Goal: Ask a question

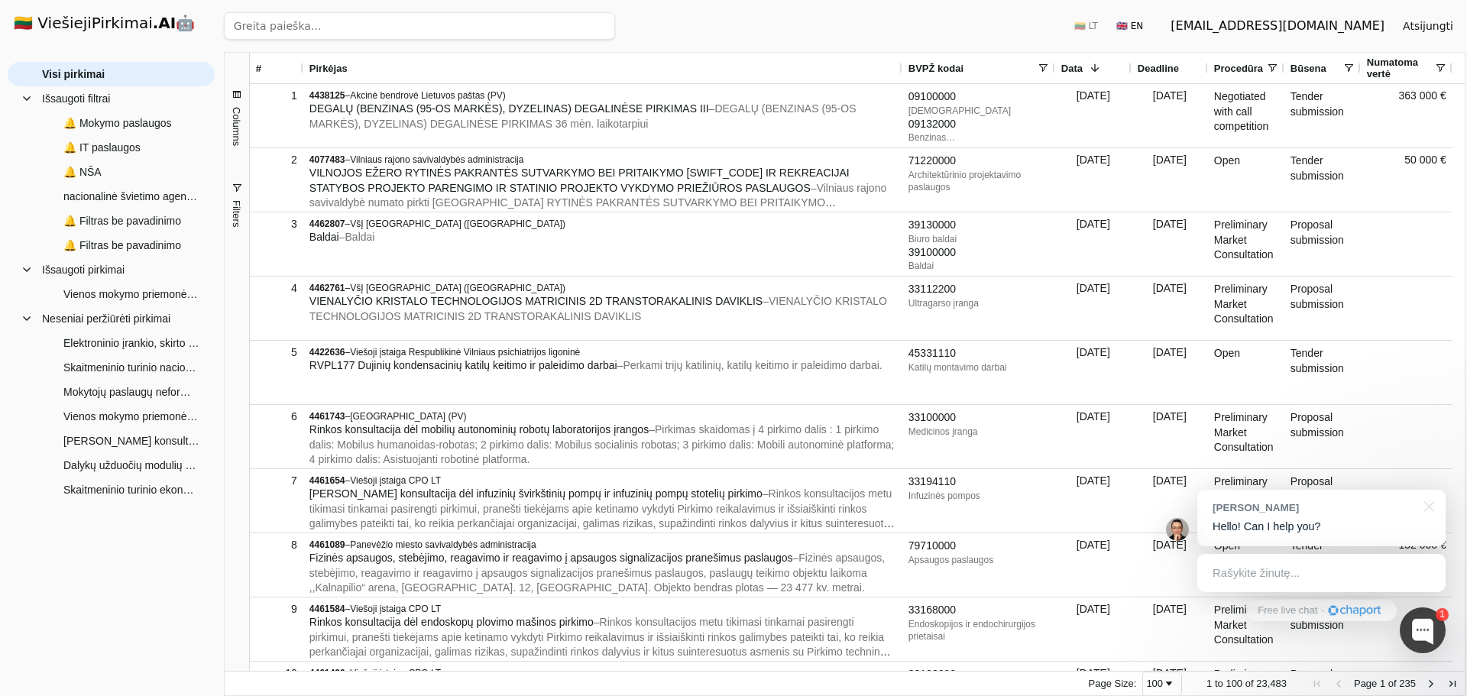
click at [314, 24] on input "search" at bounding box center [419, 26] width 391 height 28
click at [325, 28] on input "search" at bounding box center [419, 26] width 391 height 28
paste input "Skaitmeninio turinio nacionaliniam saugumui ir krašto gynybai sukūrimo ir adapt…"
type input "Skaitmeninio turinio nacionaliniam saugumui ir krašto gynybai sukūrimo ir adapt…"
click button "Ieškoti" at bounding box center [585, 26] width 60 height 28
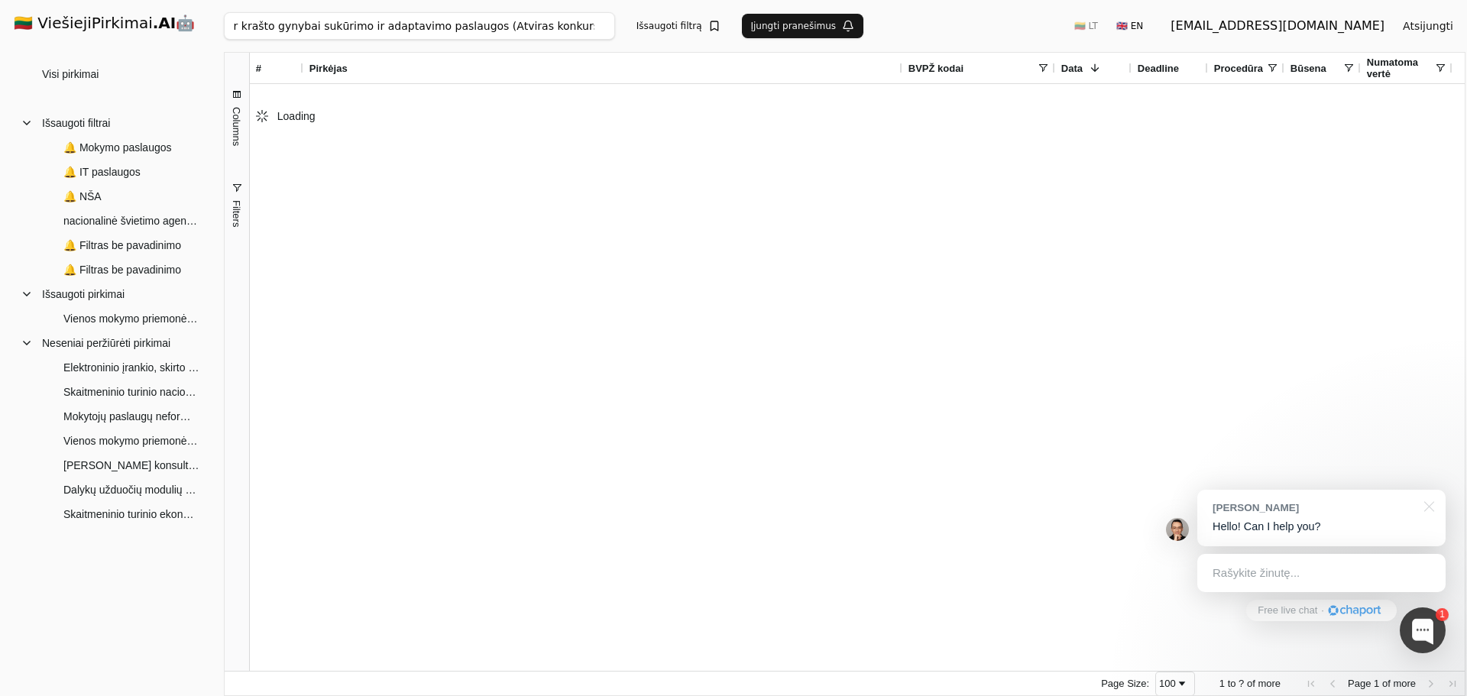
scroll to position [0, 186]
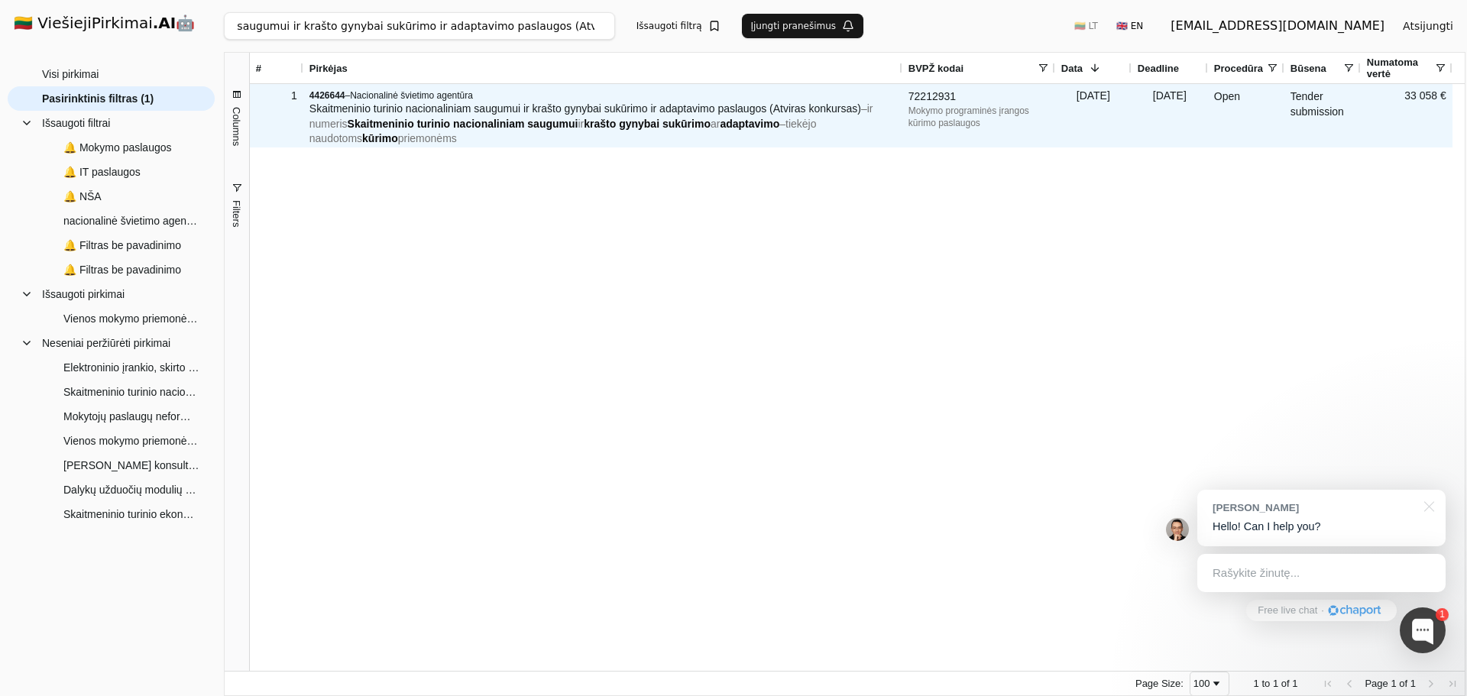
click at [481, 109] on span "Skaitmeninio turinio nacionaliniam saugumui ir krašto gynybai sukūrimo ir adapt…" at bounding box center [585, 108] width 552 height 12
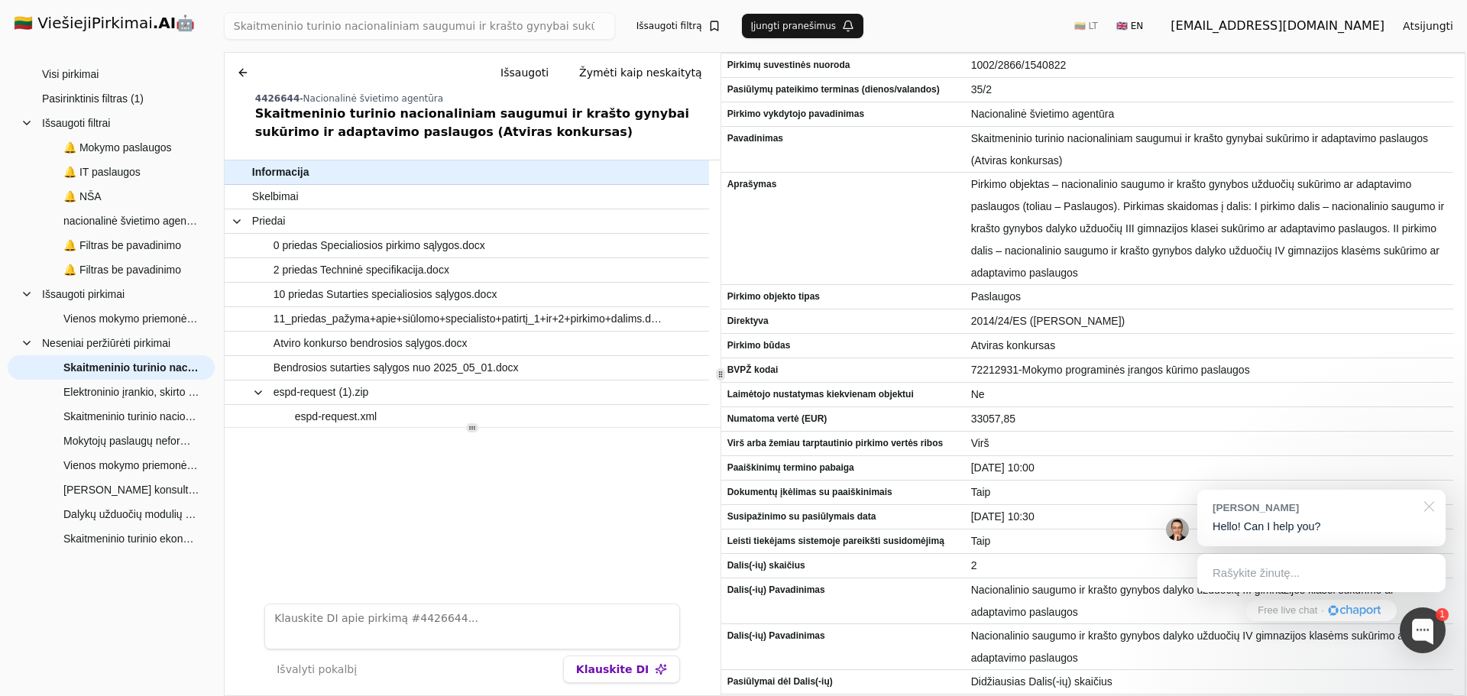
click at [1430, 510] on div at bounding box center [1426, 505] width 38 height 31
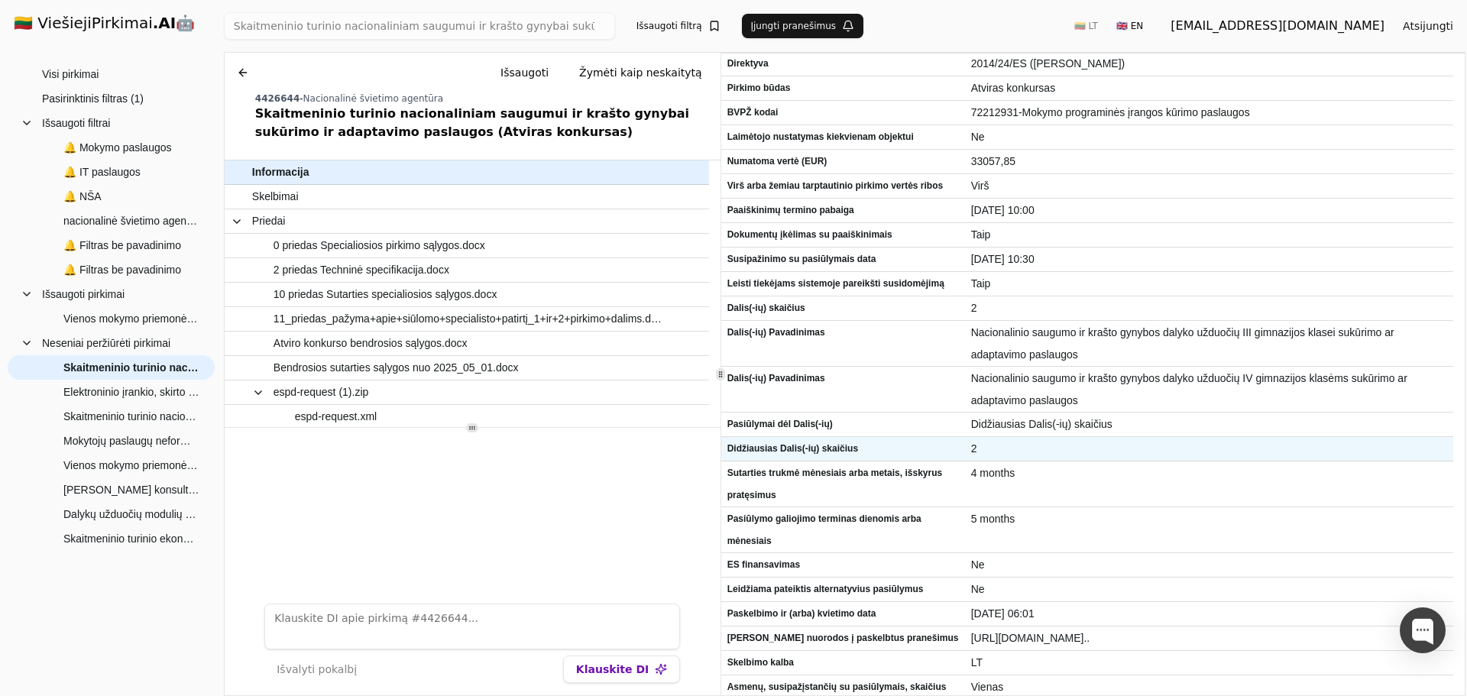
scroll to position [262, 0]
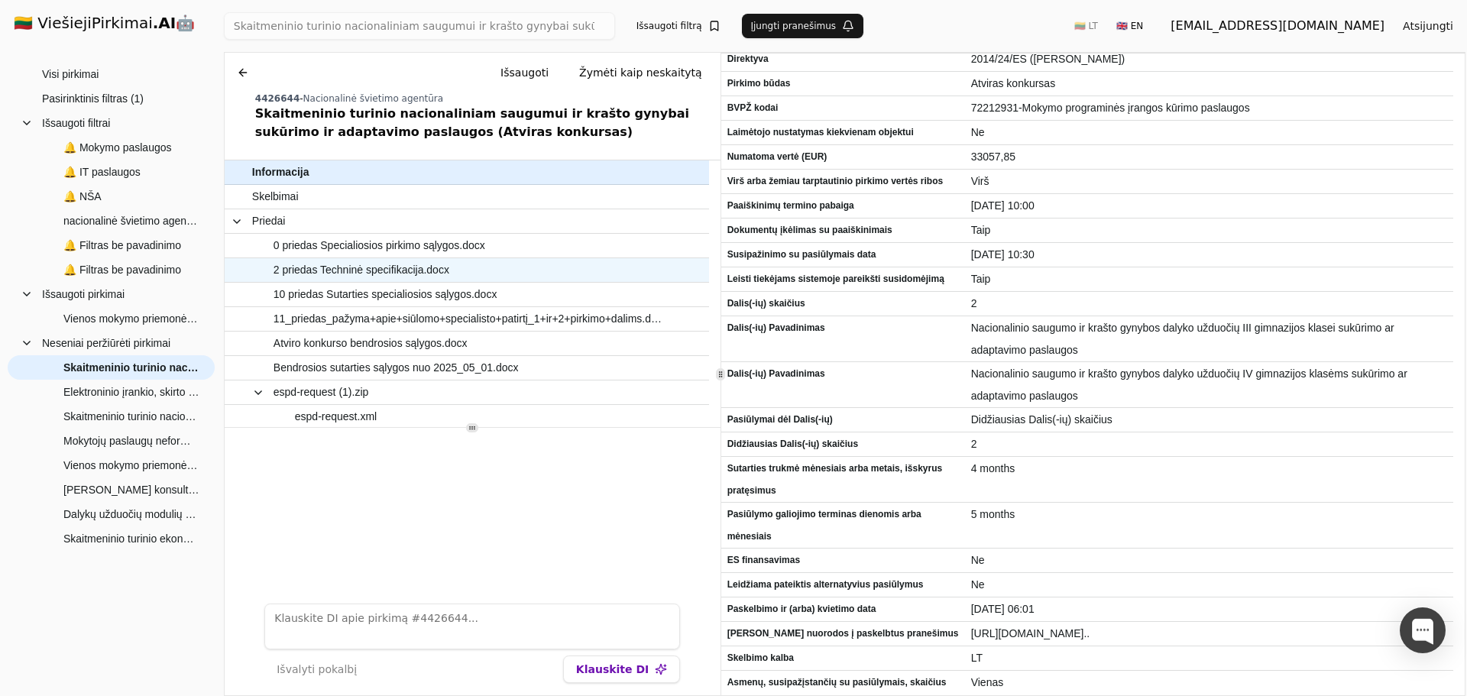
click at [361, 266] on span "2 priedas Techninė specifikacija.docx" at bounding box center [361, 270] width 176 height 22
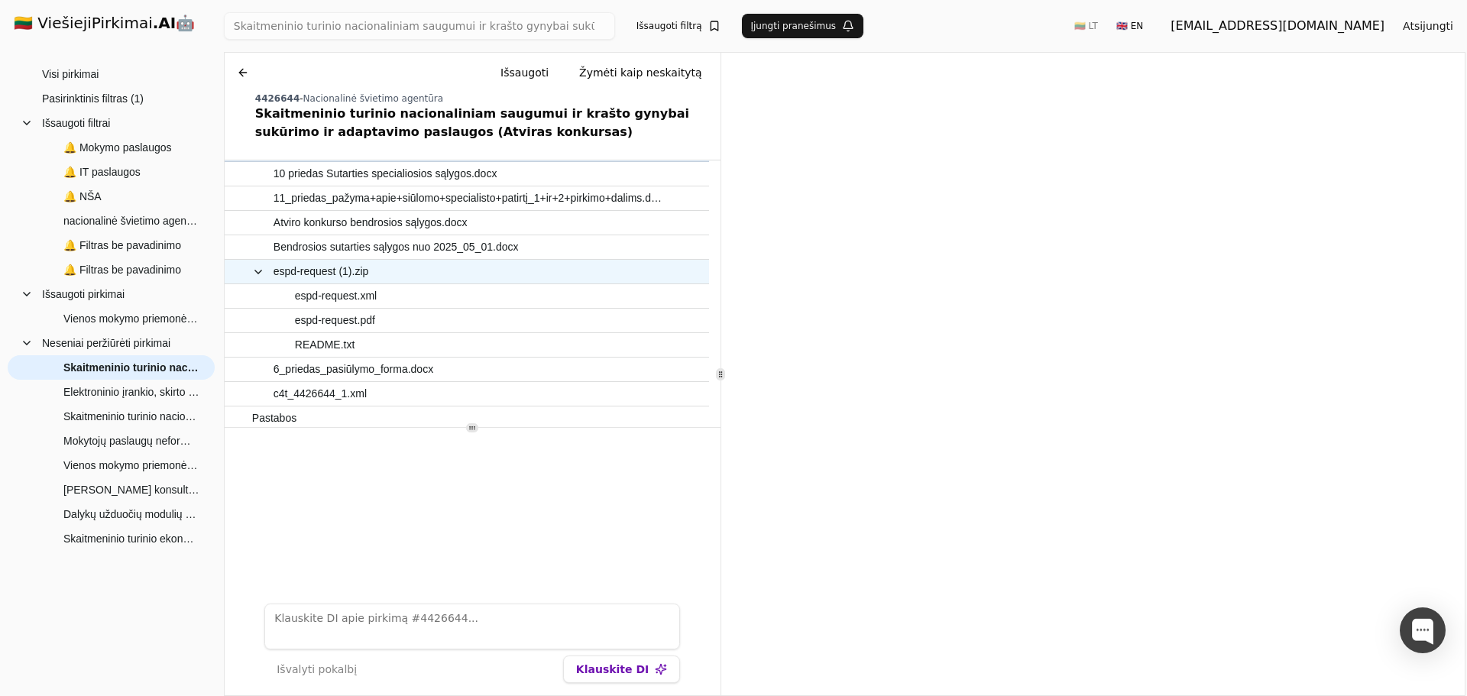
scroll to position [125, 0]
click at [313, 266] on span "espd-request (1).zip" at bounding box center [320, 268] width 95 height 22
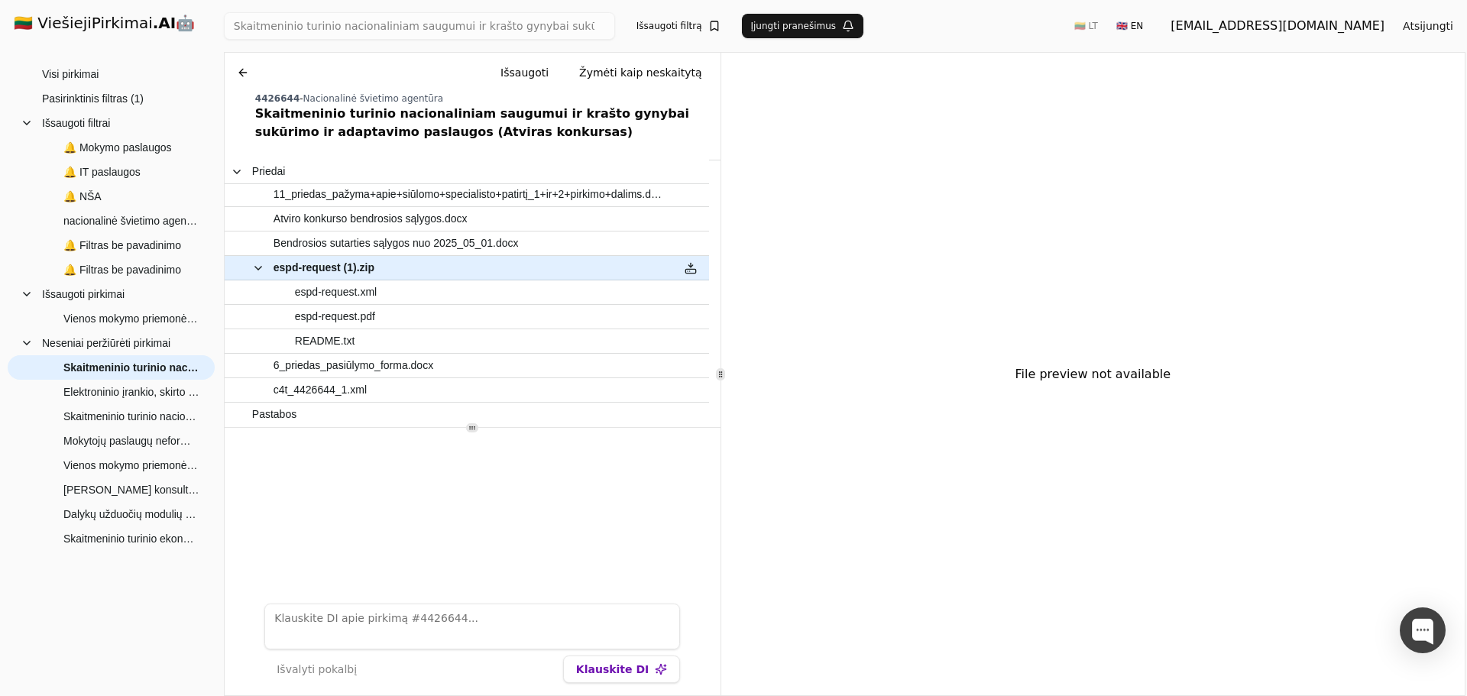
click at [305, 610] on textarea at bounding box center [472, 627] width 416 height 46
click at [295, 616] on textarea "Kokoie kvalifikaciniai reikalavimai" at bounding box center [472, 627] width 416 height 46
click at [424, 620] on textarea "Kokie kvalifikaciniai reikalavimai" at bounding box center [472, 627] width 416 height 46
click at [430, 604] on textarea "Kokie kvalifikaciniai reikalavimai/" at bounding box center [472, 627] width 416 height 46
type textarea "Kokie kvalifikaciniai reikalavimai?"
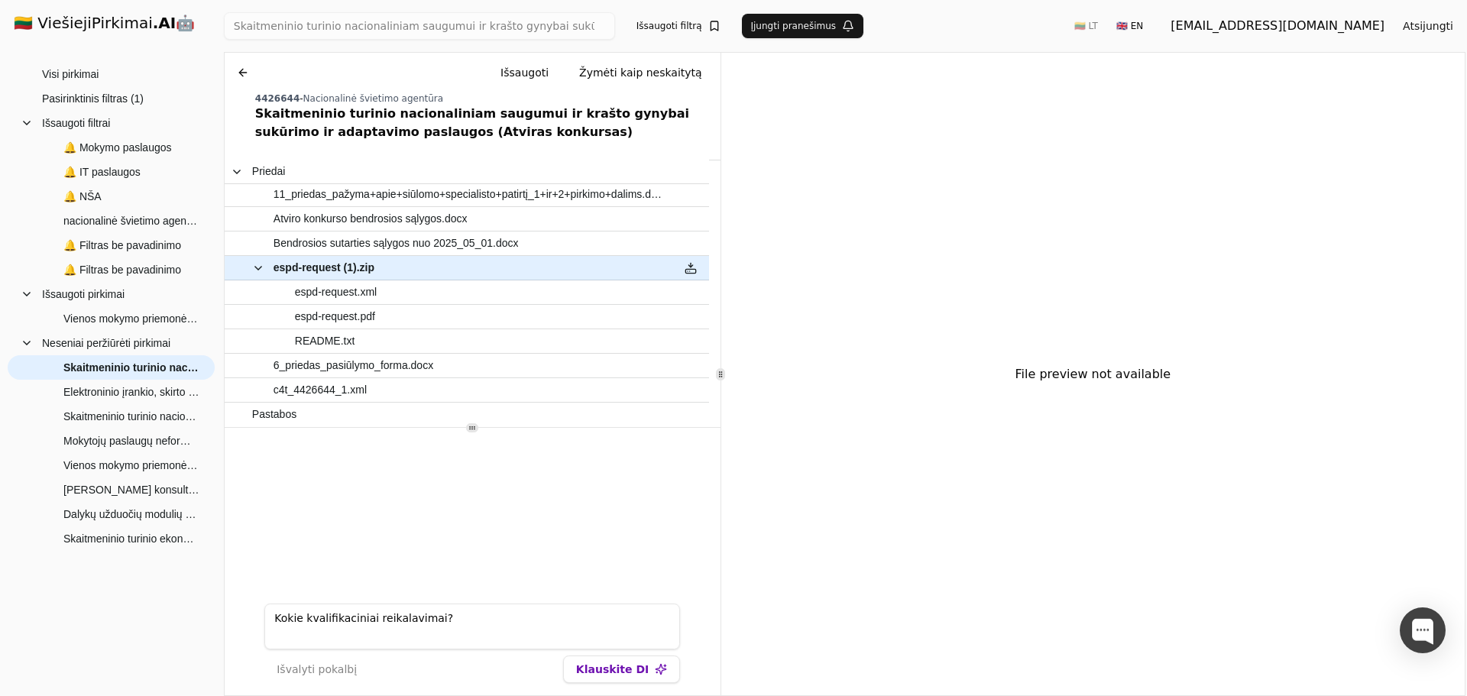
click at [622, 670] on button "Klauskite DI" at bounding box center [621, 669] width 117 height 28
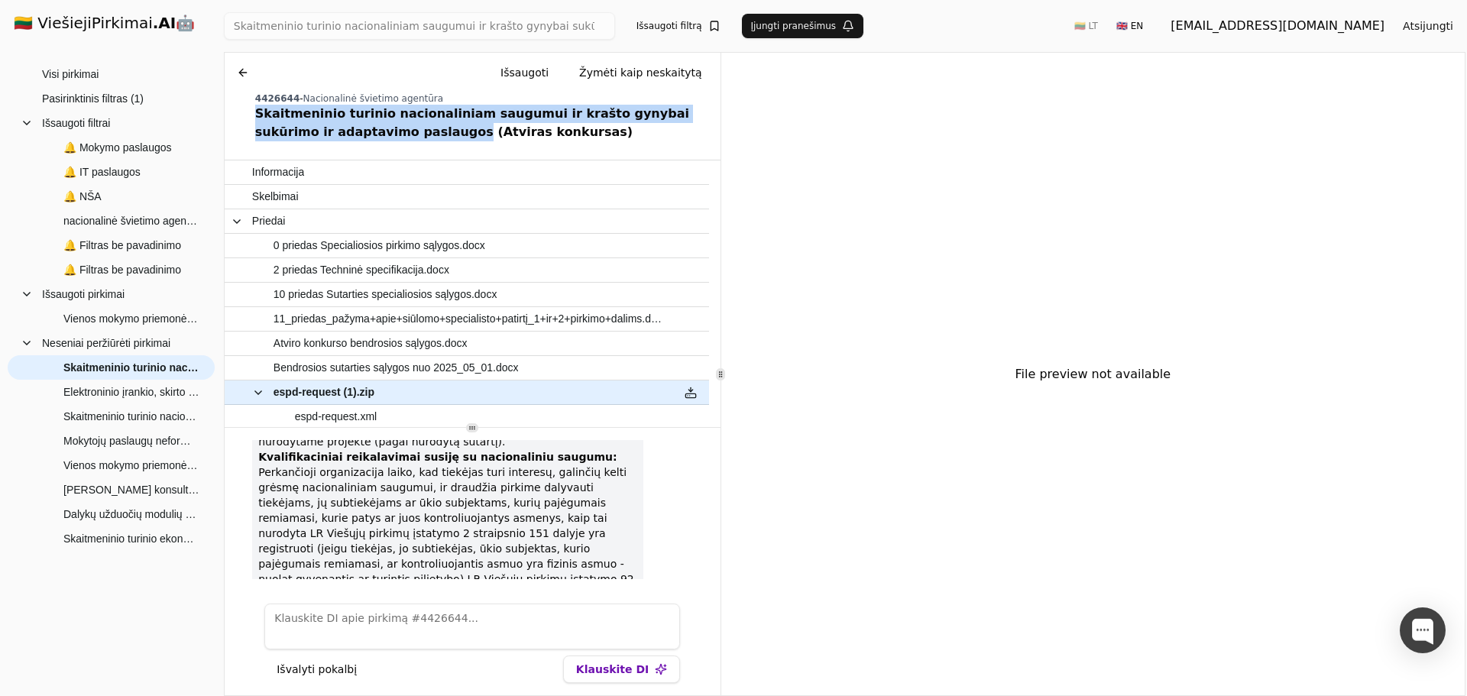
drag, startPoint x: 253, startPoint y: 111, endPoint x: 380, endPoint y: 135, distance: 129.9
click at [380, 135] on div "Chat Išsaugoti Žymėti kaip neskaitytą 4426644 - Nacionalinė švietimo agentūra S…" at bounding box center [473, 100] width 496 height 95
copy div "Skaitmeninio turinio nacionaliniam saugumui ir krašto gynybai sukūrimo ir adapt…"
